Goal: Communication & Community: Connect with others

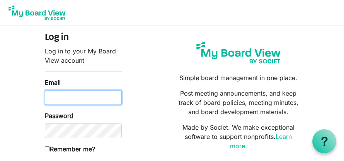
click at [73, 98] on input "Email" at bounding box center [83, 97] width 77 height 15
type input "joeldouglas1984@gmail.com"
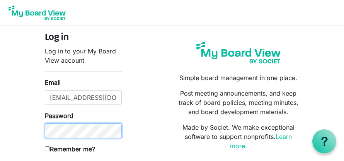
scroll to position [0, 16]
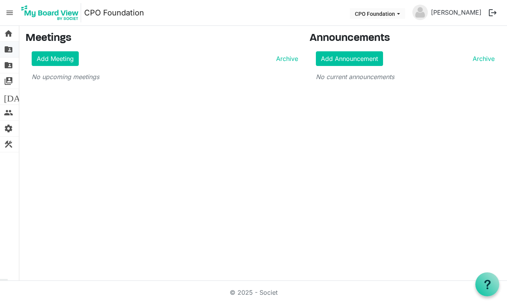
click at [10, 51] on span "folder_shared" at bounding box center [8, 49] width 9 height 15
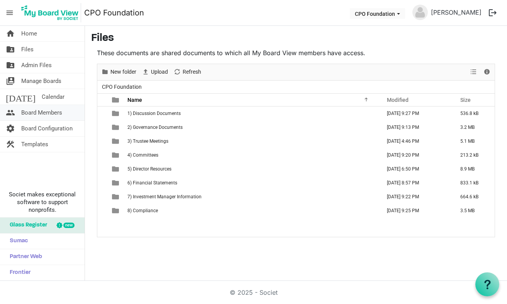
click at [53, 115] on span "Board Members" at bounding box center [41, 112] width 41 height 15
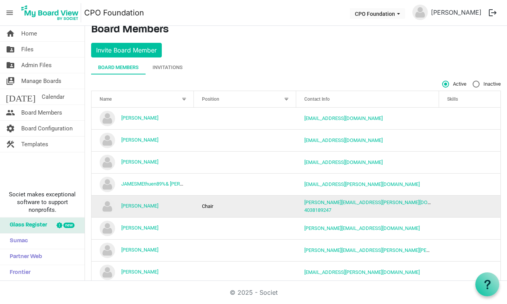
scroll to position [23, 0]
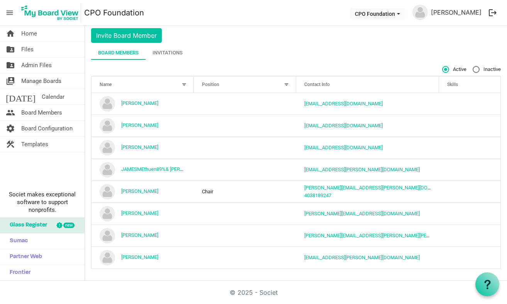
click at [168, 52] on div "Invitations" at bounding box center [168, 53] width 30 height 8
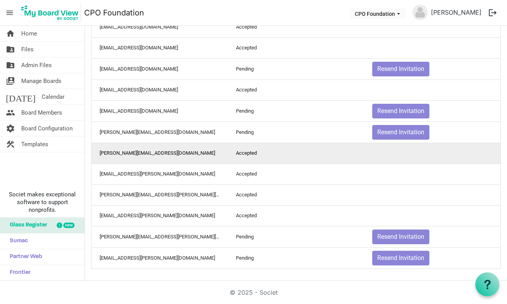
scroll to position [0, 0]
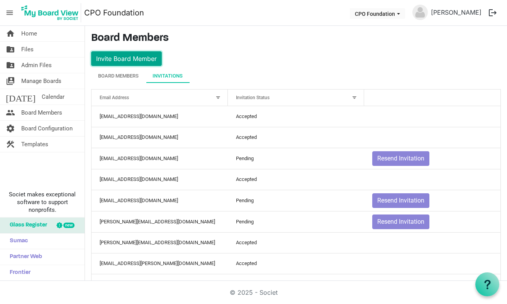
click at [139, 59] on button "Invite Board Member" at bounding box center [126, 58] width 71 height 15
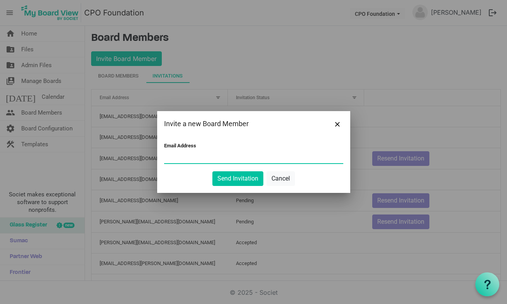
paste input "colinrossjackson@shaw.ca"
type input "colinrossjackson@shaw.ca"
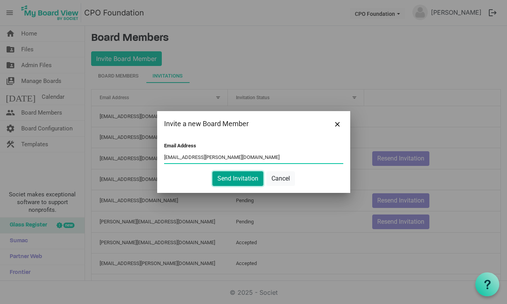
click at [228, 179] on button "Send Invitation" at bounding box center [237, 178] width 51 height 15
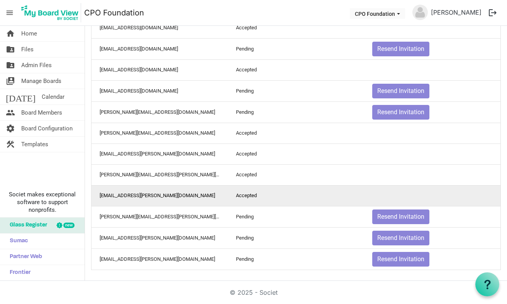
scroll to position [111, 0]
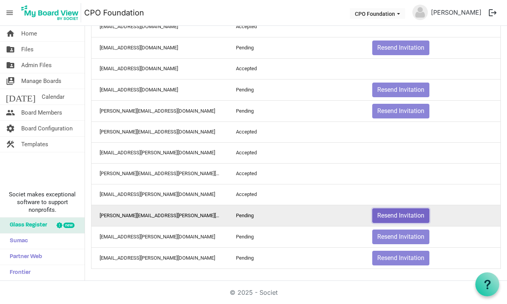
click at [405, 217] on button "Resend Invitation" at bounding box center [400, 216] width 57 height 15
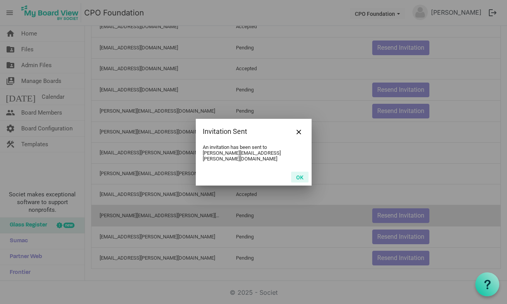
click at [302, 173] on button "OK" at bounding box center [299, 177] width 17 height 11
